Goal: Task Accomplishment & Management: Manage account settings

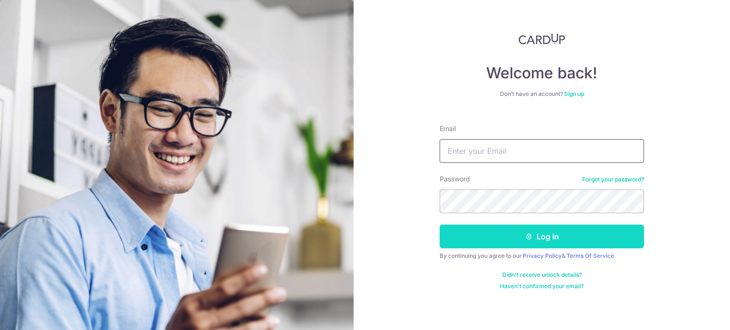
type input "[EMAIL_ADDRESS][DOMAIN_NAME]"
click at [552, 239] on button "Log in" at bounding box center [542, 237] width 204 height 24
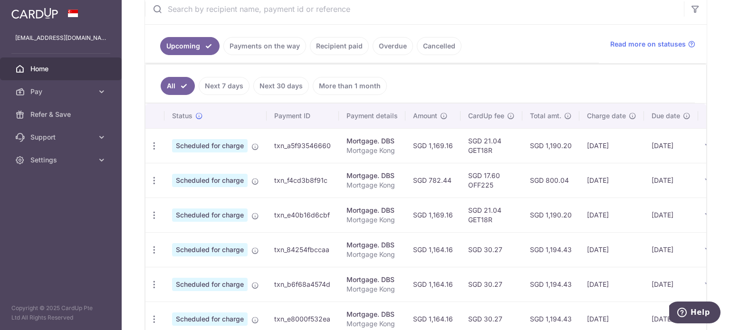
scroll to position [238, 0]
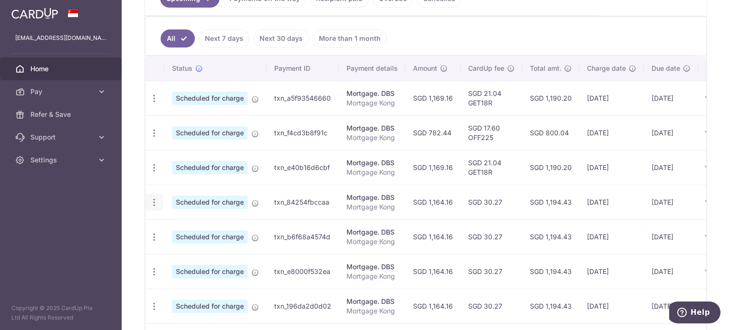
click at [156, 201] on icon "button" at bounding box center [154, 203] width 10 height 10
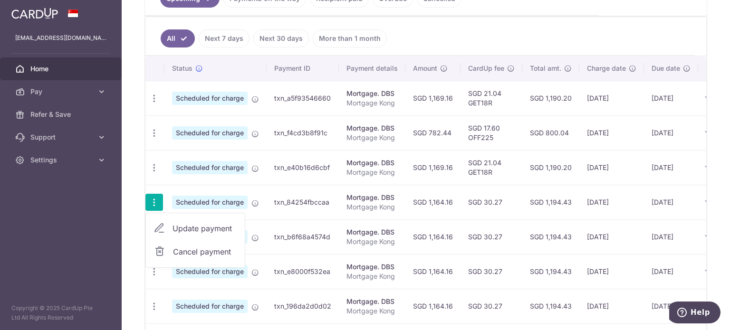
click at [201, 227] on span "Update payment" at bounding box center [204, 228] width 65 height 11
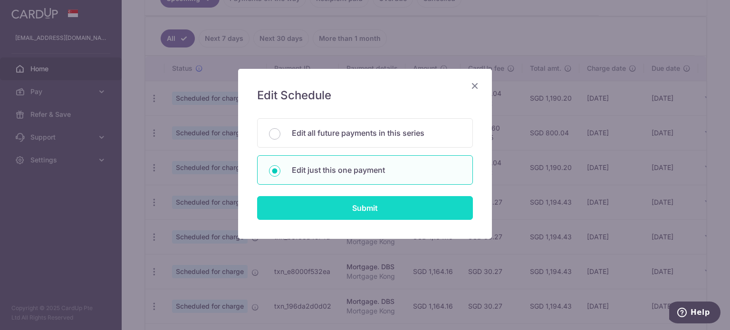
click at [336, 201] on input "Submit" at bounding box center [365, 208] width 216 height 24
radio input "true"
type input "1,164.16"
type input "04/03/2026"
type input "Mortgage Kong"
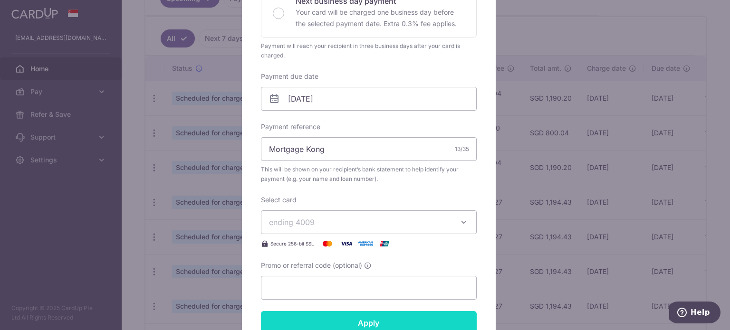
scroll to position [439, 0]
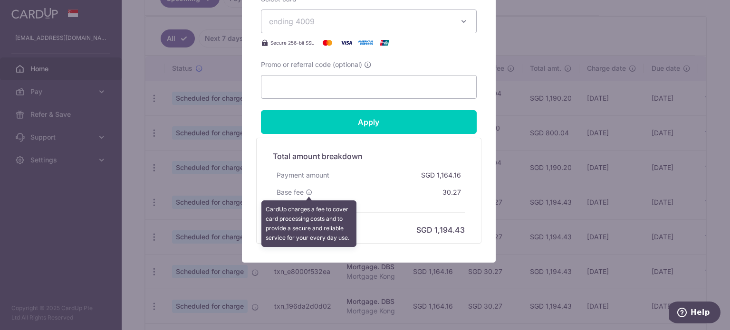
click at [306, 191] on icon at bounding box center [309, 192] width 7 height 7
drag, startPoint x: 319, startPoint y: 73, endPoint x: 326, endPoint y: 93, distance: 21.3
click at [320, 77] on div "Promo or referral code (optional)" at bounding box center [369, 79] width 216 height 39
click at [326, 93] on input "Promo or referral code (optional)" at bounding box center [369, 87] width 216 height 24
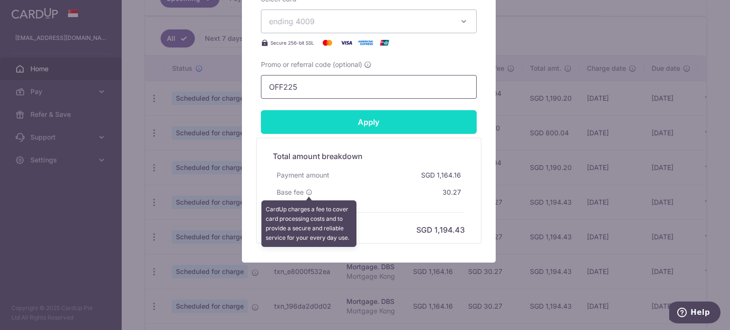
type input "OFF225"
click at [364, 125] on input "Apply" at bounding box center [369, 122] width 216 height 24
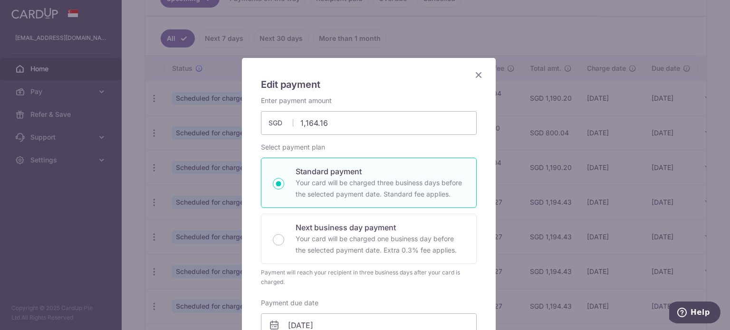
scroll to position [201, 0]
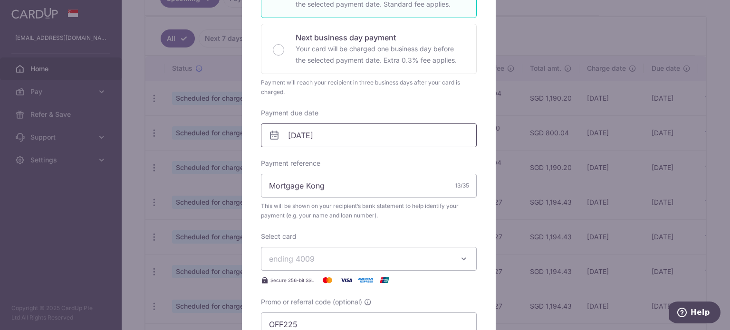
click at [345, 138] on input "04/03/2026" at bounding box center [369, 136] width 216 height 24
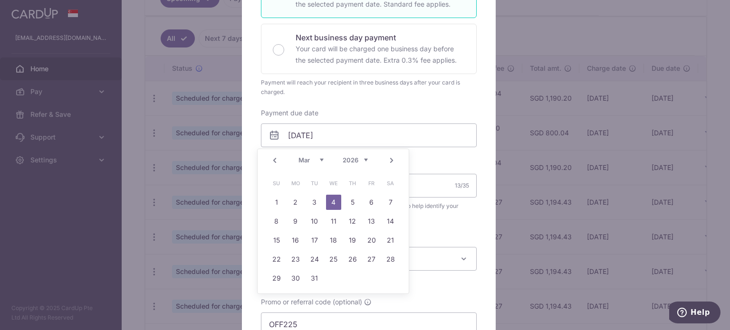
click at [300, 158] on select "Jan Feb Mar Apr May Jun Jul Aug Sep Oct Nov Dec" at bounding box center [310, 160] width 25 height 8
click at [344, 159] on select "2025 2026 2027 2028 2029 2030 2031 2032 2033 2034 2035" at bounding box center [355, 160] width 25 height 8
click at [277, 156] on link "Prev" at bounding box center [274, 160] width 11 height 11
click at [364, 161] on select "2025 2026 2027 2028 2029 2030 2031 2032 2033 2034 2035" at bounding box center [355, 160] width 25 height 8
click at [307, 159] on select "Sep Oct Nov Dec" at bounding box center [310, 160] width 25 height 8
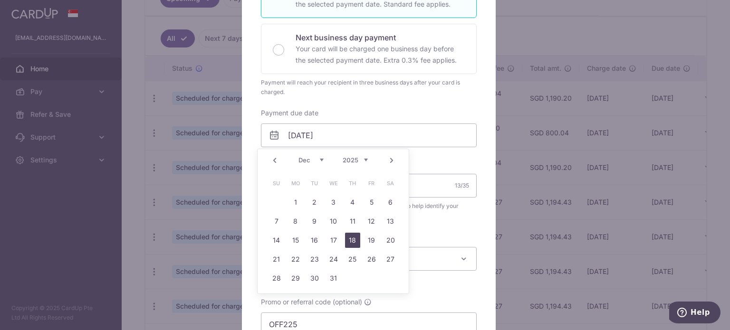
click at [345, 240] on link "18" at bounding box center [352, 240] width 15 height 15
type input "18/12/2025"
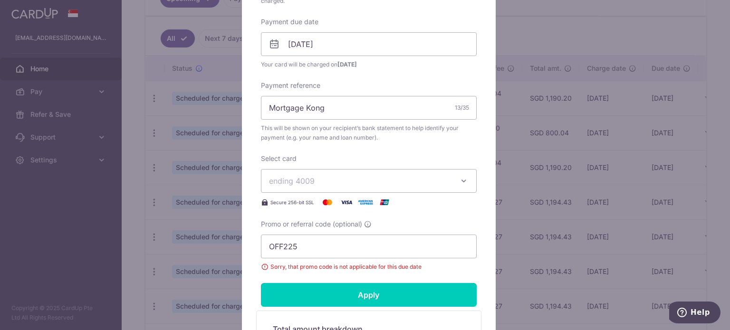
scroll to position [344, 0]
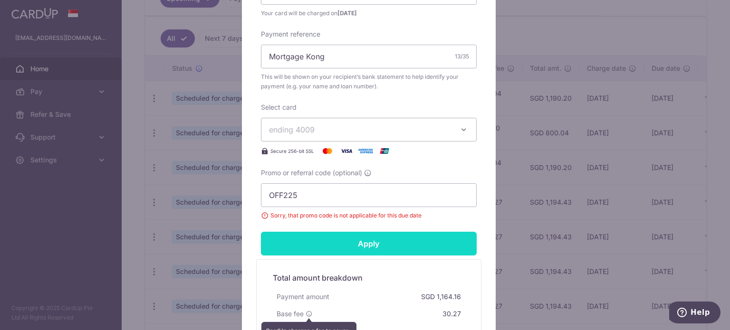
click at [369, 245] on input "Apply" at bounding box center [369, 244] width 216 height 24
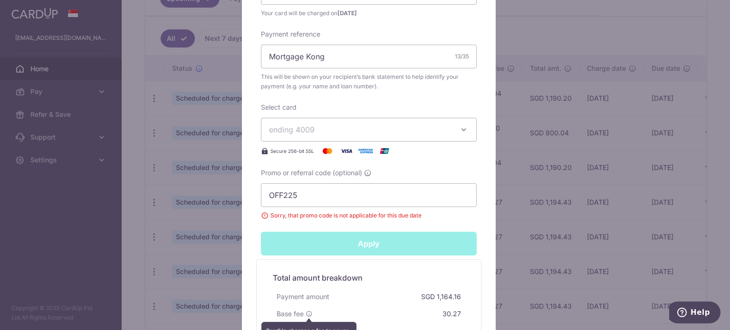
type input "Successfully Applied"
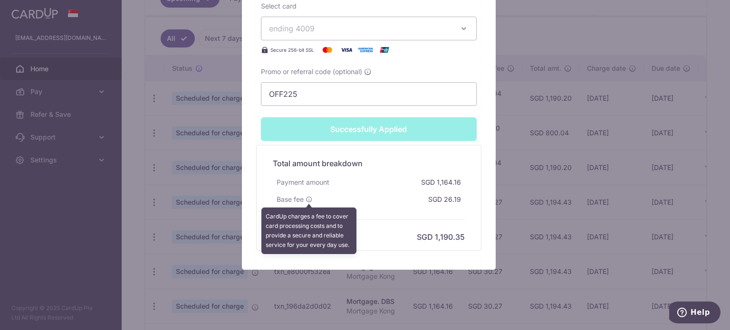
scroll to position [485, 0]
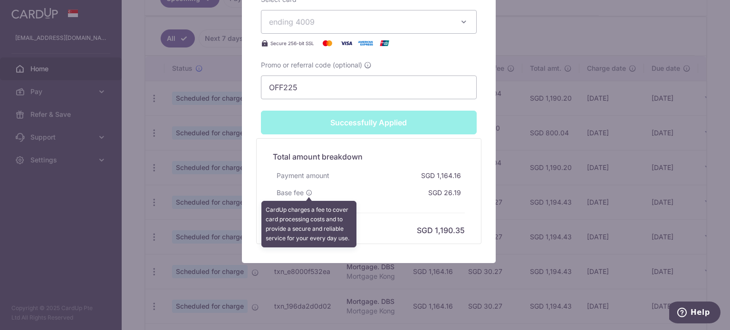
click at [306, 193] on icon at bounding box center [309, 193] width 7 height 7
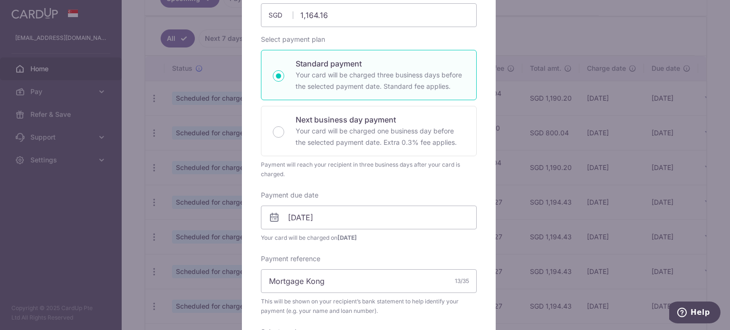
scroll to position [105, 0]
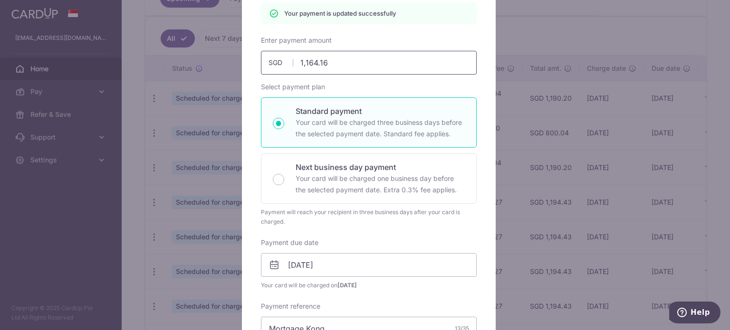
drag, startPoint x: 328, startPoint y: 55, endPoint x: 316, endPoint y: 58, distance: 12.8
click at [316, 58] on input "1,164.16" at bounding box center [369, 63] width 216 height 24
type input "1164.2"
type input "Apply"
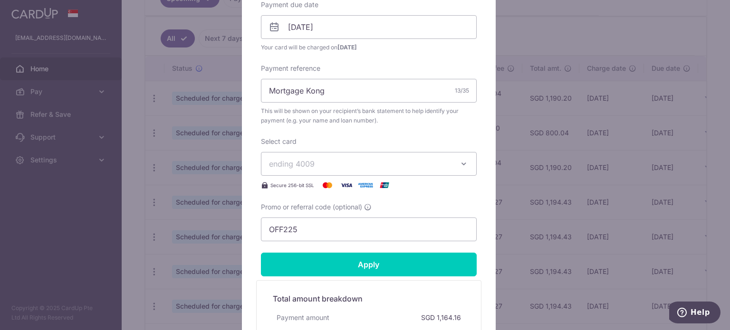
scroll to position [452, 0]
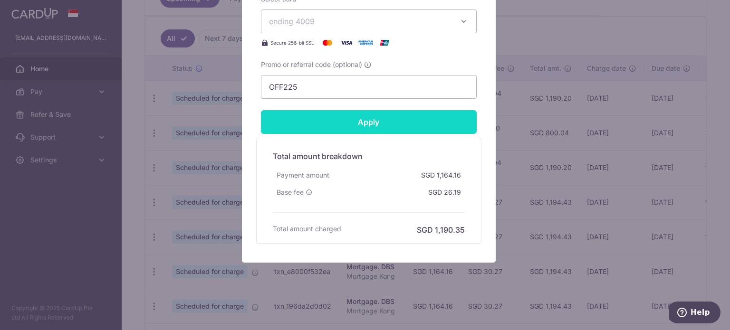
type input "1,164.22"
click at [346, 127] on input "Apply" at bounding box center [369, 122] width 216 height 24
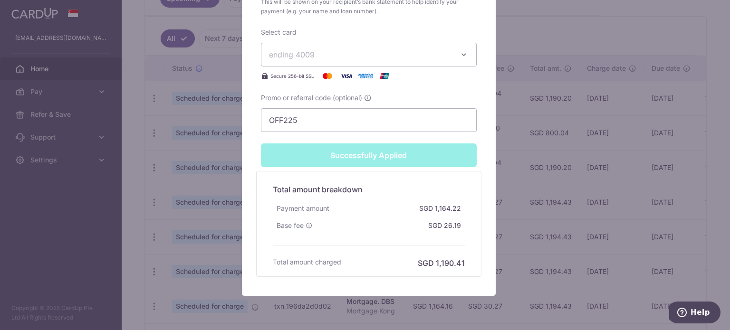
type input "Successfully Applied"
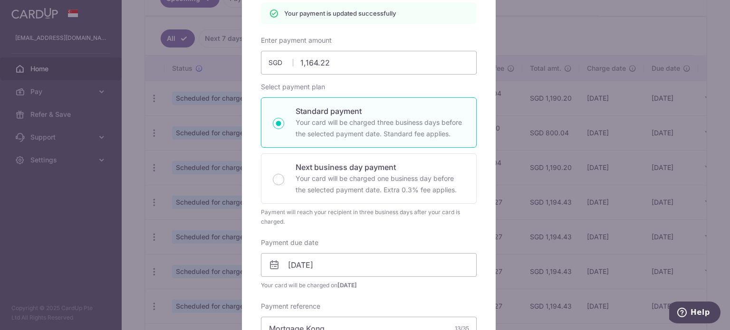
scroll to position [0, 0]
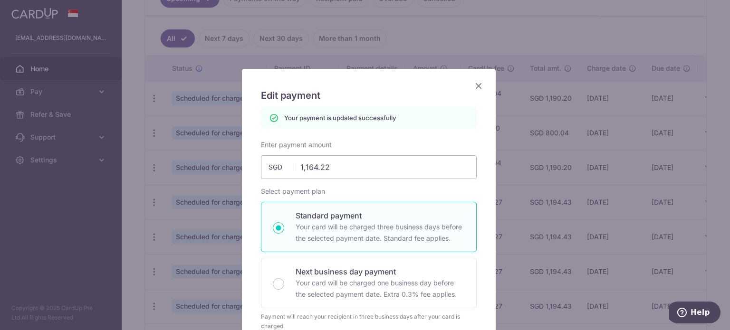
click at [473, 86] on icon "Close" at bounding box center [478, 86] width 11 height 12
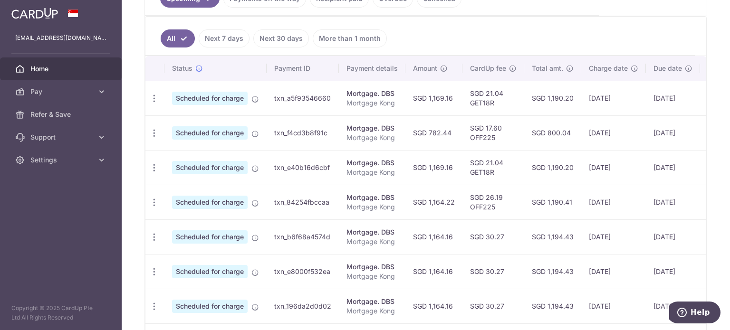
scroll to position [285, 0]
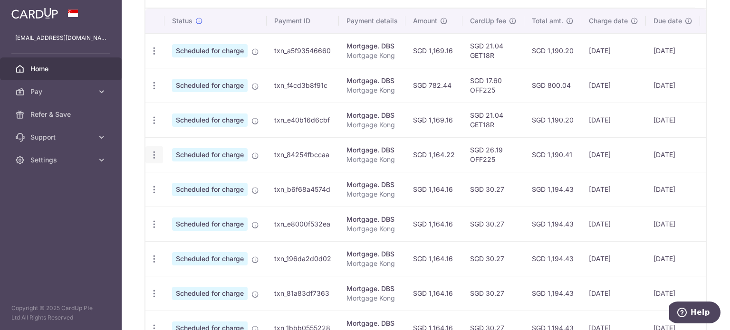
click at [153, 158] on div "Update payment Cancel payment" at bounding box center [154, 155] width 18 height 18
click at [153, 155] on icon "button" at bounding box center [154, 155] width 10 height 10
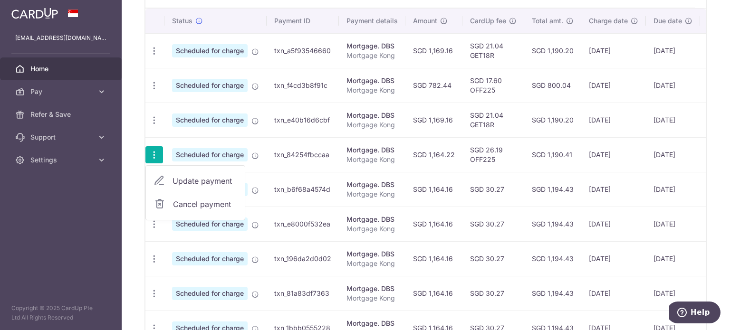
click at [200, 205] on span "Cancel payment" at bounding box center [205, 204] width 64 height 11
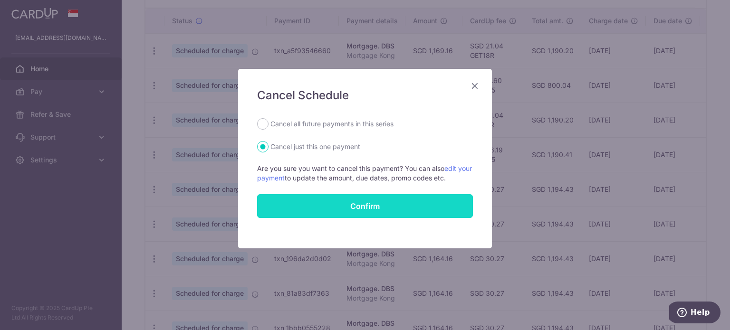
click at [356, 208] on button "Confirm" at bounding box center [365, 206] width 216 height 24
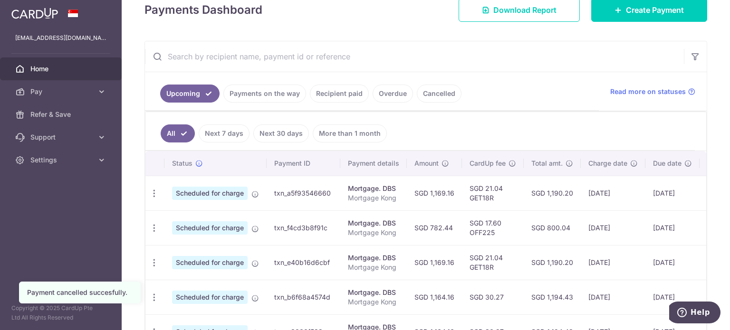
scroll to position [238, 0]
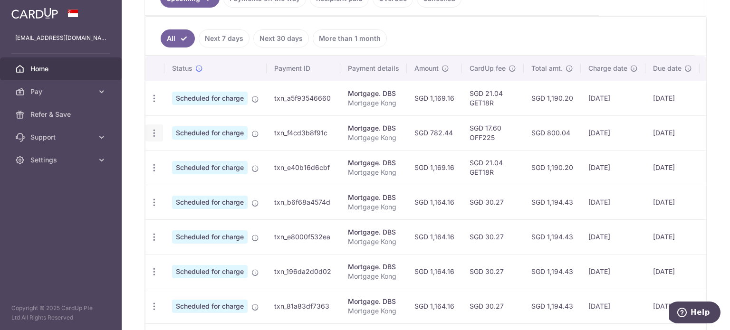
click at [154, 135] on icon "button" at bounding box center [154, 133] width 10 height 10
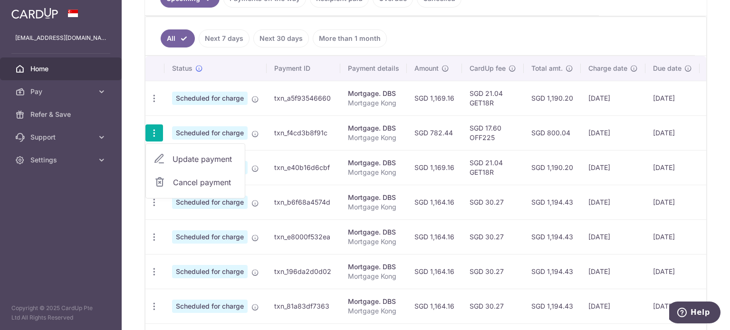
click at [196, 180] on span "Cancel payment" at bounding box center [205, 182] width 64 height 11
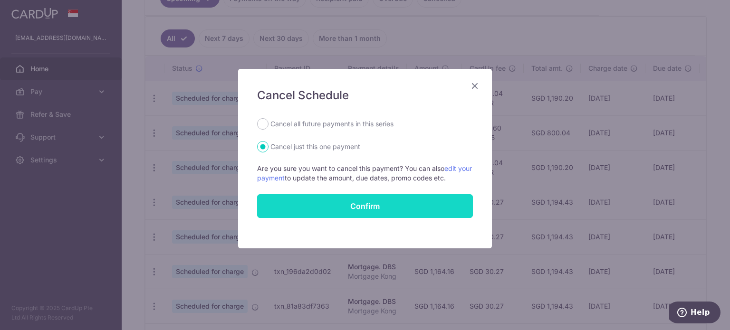
click at [357, 205] on button "Confirm" at bounding box center [365, 206] width 216 height 24
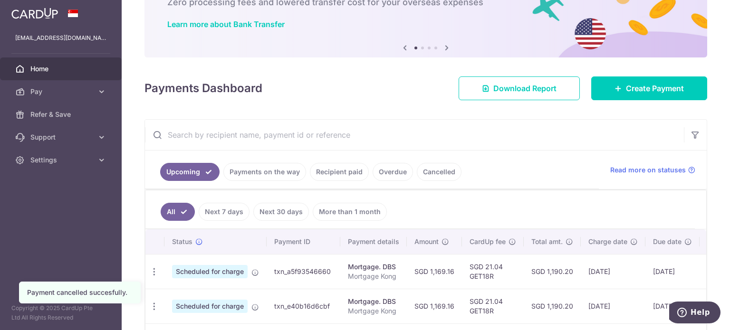
scroll to position [143, 0]
